Goal: Check status: Check status

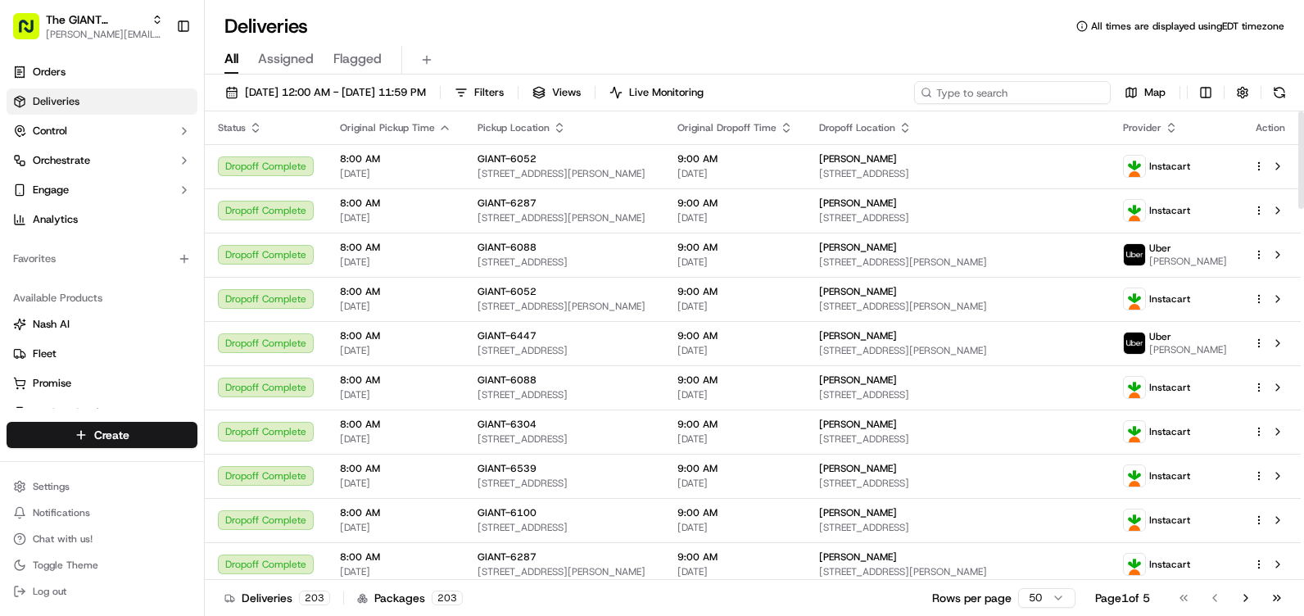
click at [1088, 93] on input at bounding box center [1012, 92] width 197 height 23
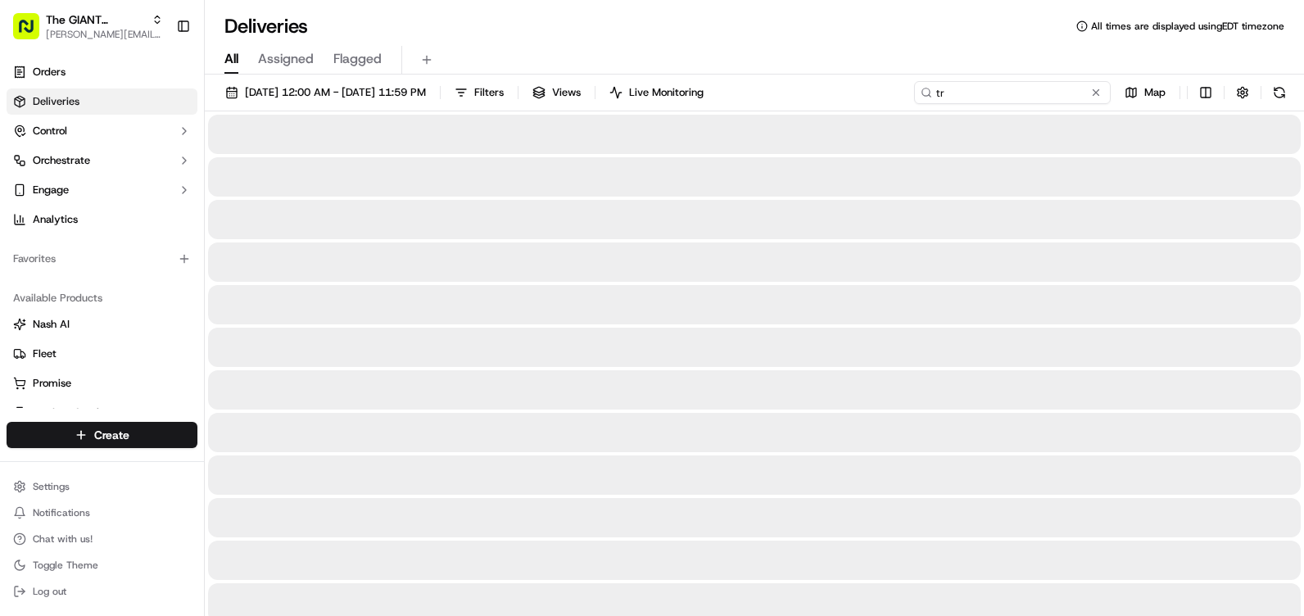
type input "t"
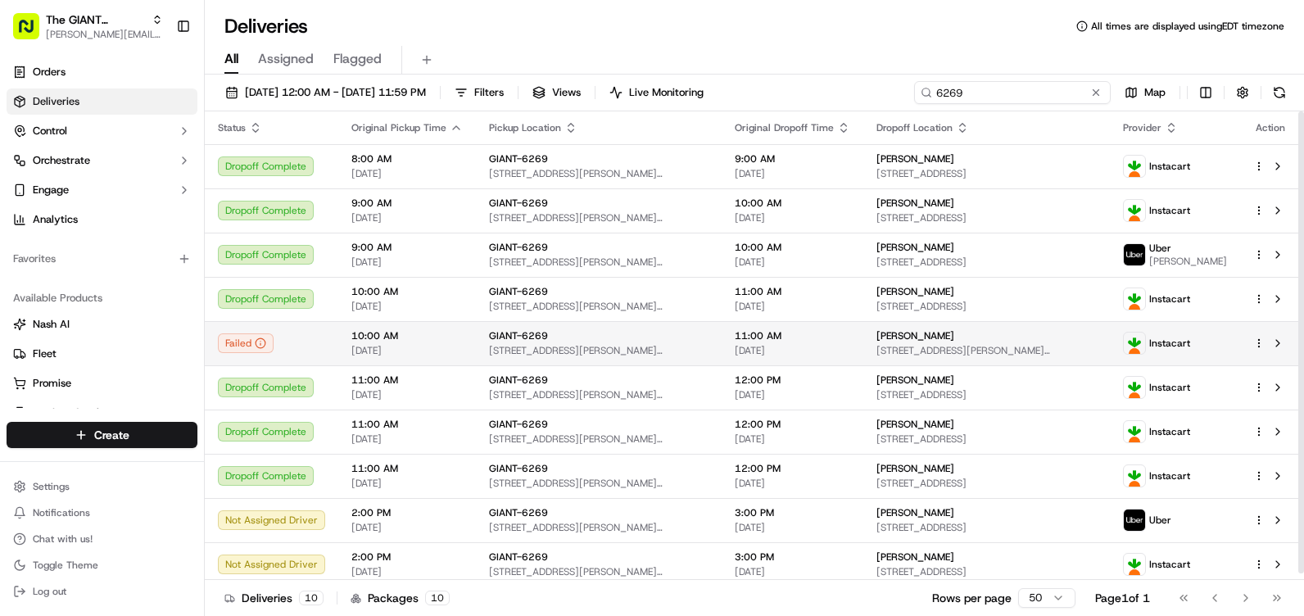
type input "6269"
click at [429, 327] on td "10:00 AM [DATE]" at bounding box center [407, 343] width 138 height 44
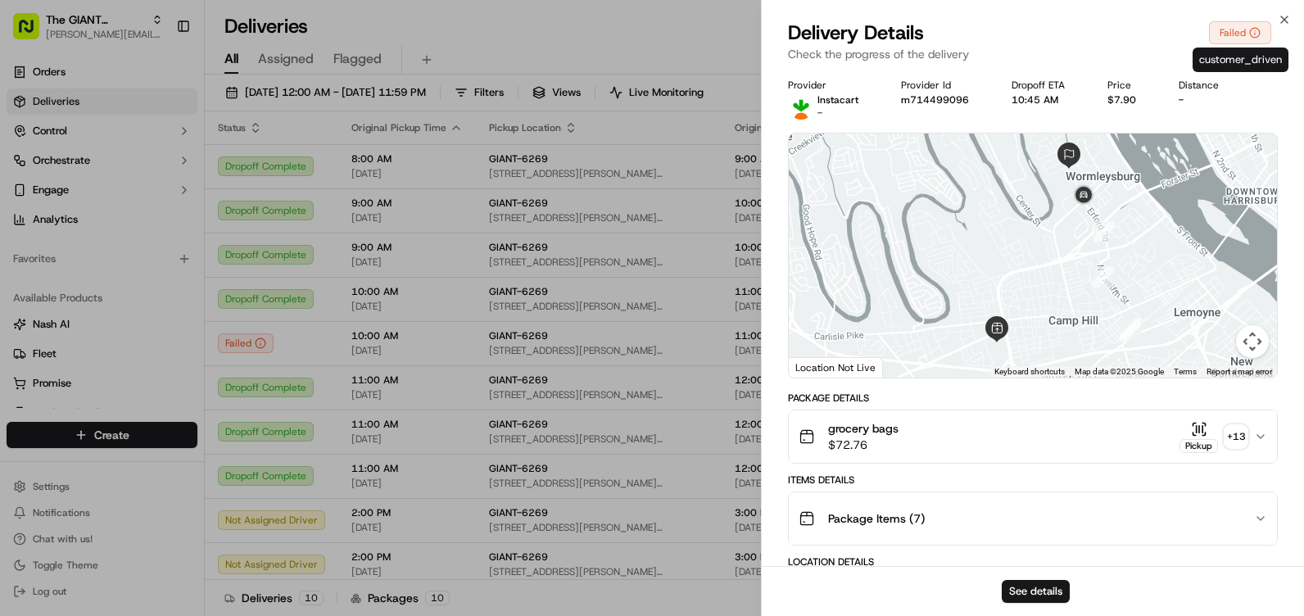
click at [1262, 27] on div "Failed" at bounding box center [1240, 32] width 62 height 23
click at [1260, 29] on icon at bounding box center [1255, 32] width 11 height 11
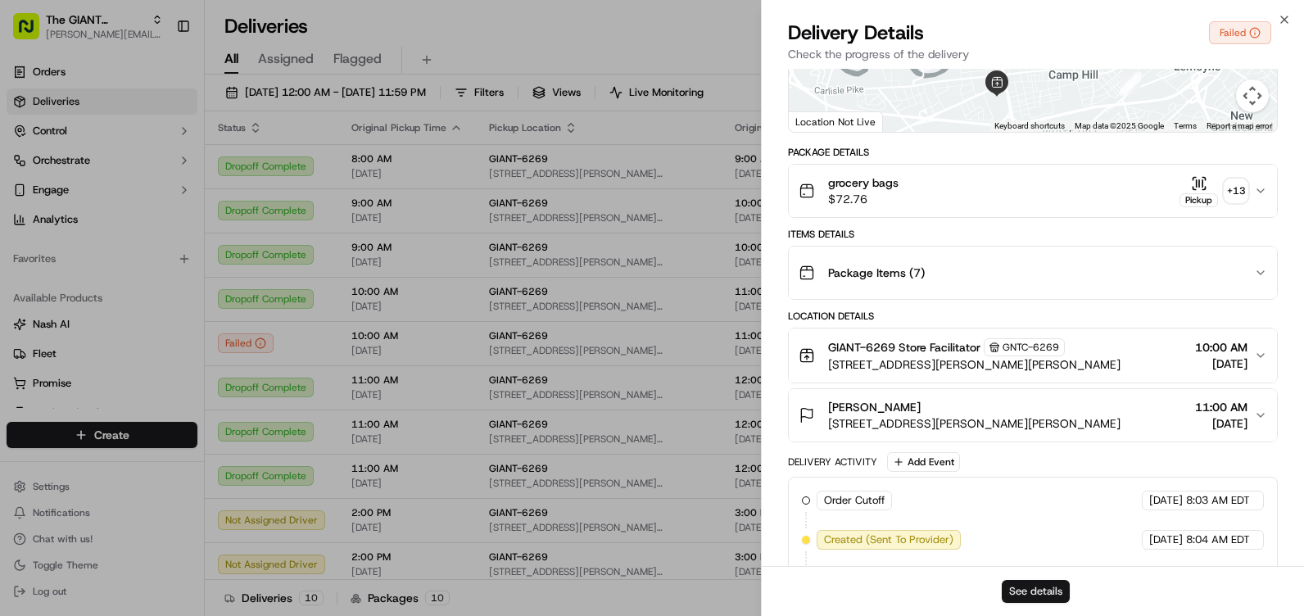
click at [1030, 581] on button "See details" at bounding box center [1036, 591] width 68 height 23
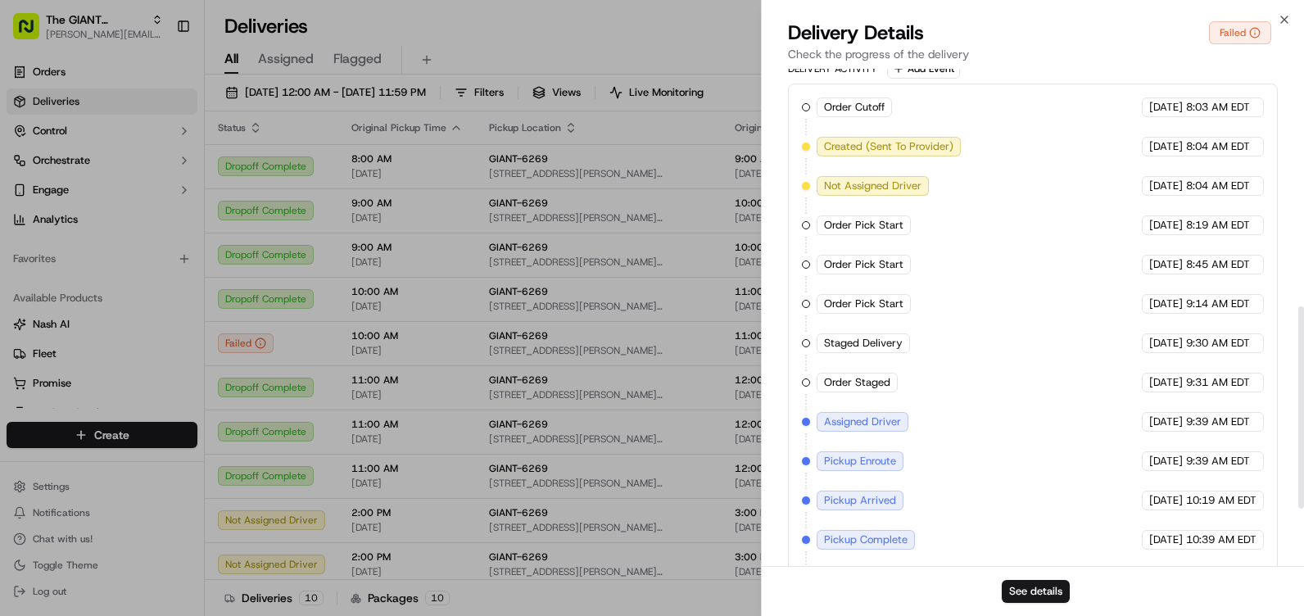
scroll to position [725, 0]
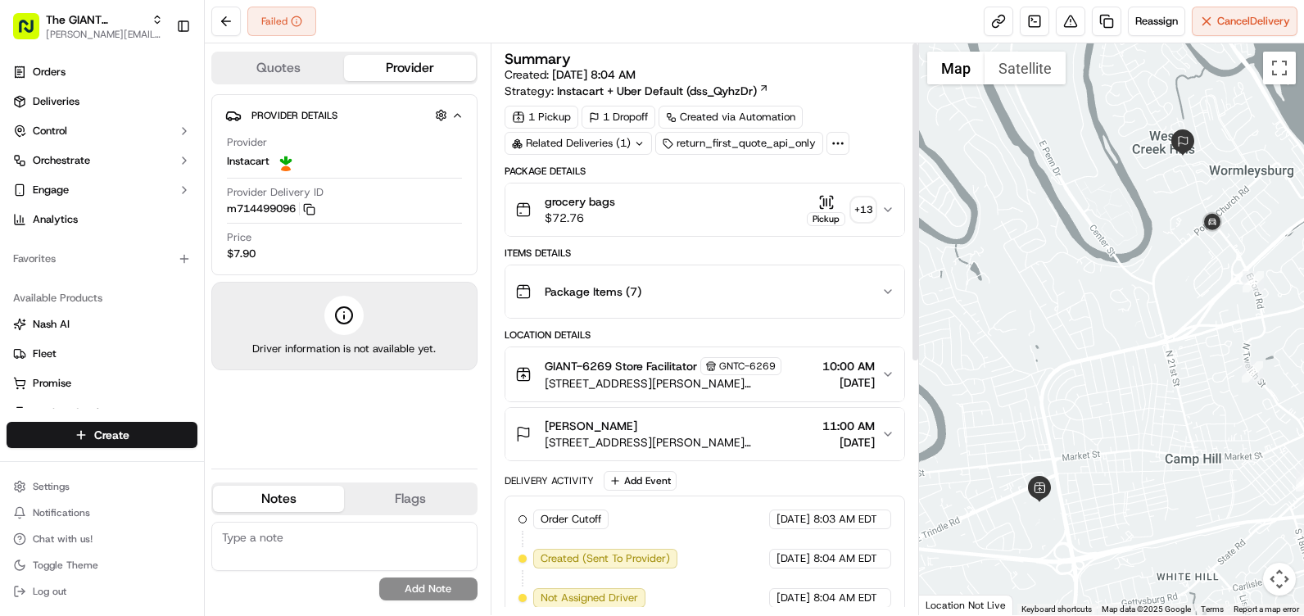
scroll to position [447, 0]
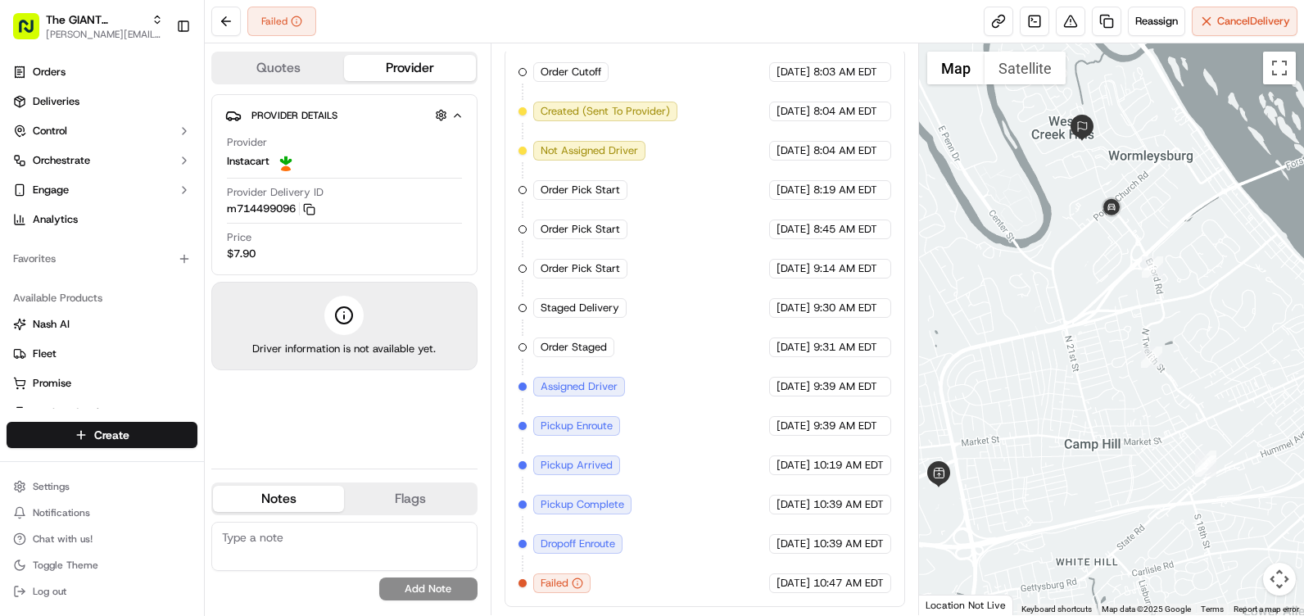
click at [281, 79] on button "Quotes" at bounding box center [278, 68] width 131 height 26
click at [376, 71] on button "Provider" at bounding box center [409, 68] width 131 height 26
click at [576, 585] on icon "button" at bounding box center [577, 583] width 11 height 11
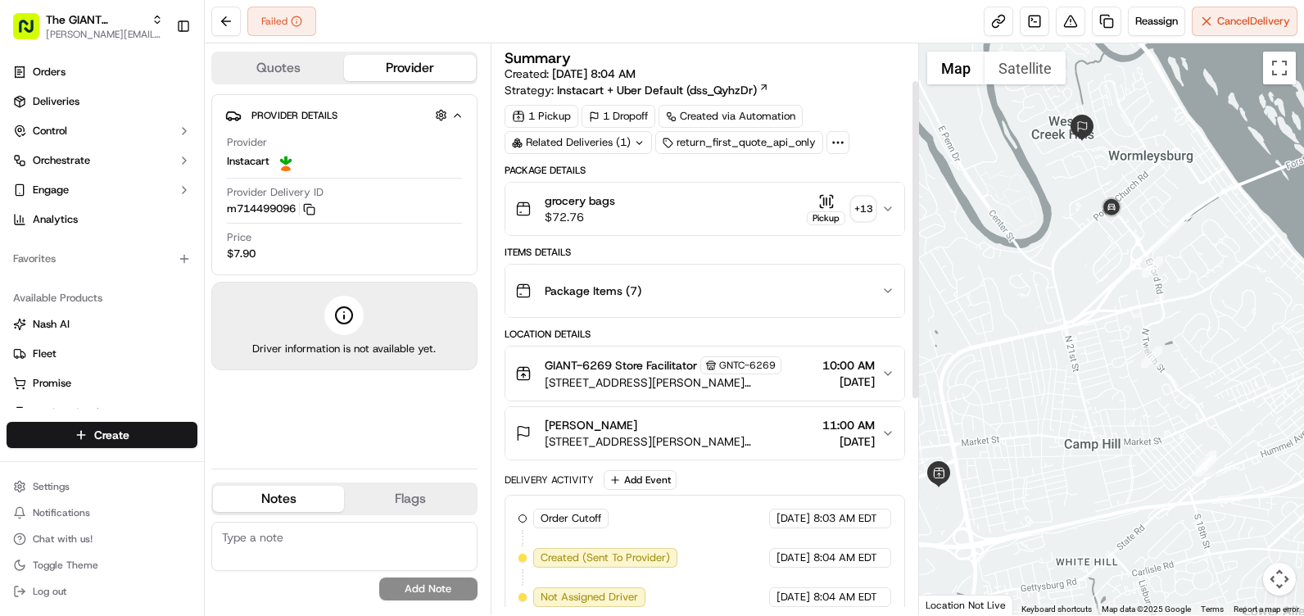
scroll to position [0, 0]
